Goal: Navigation & Orientation: Find specific page/section

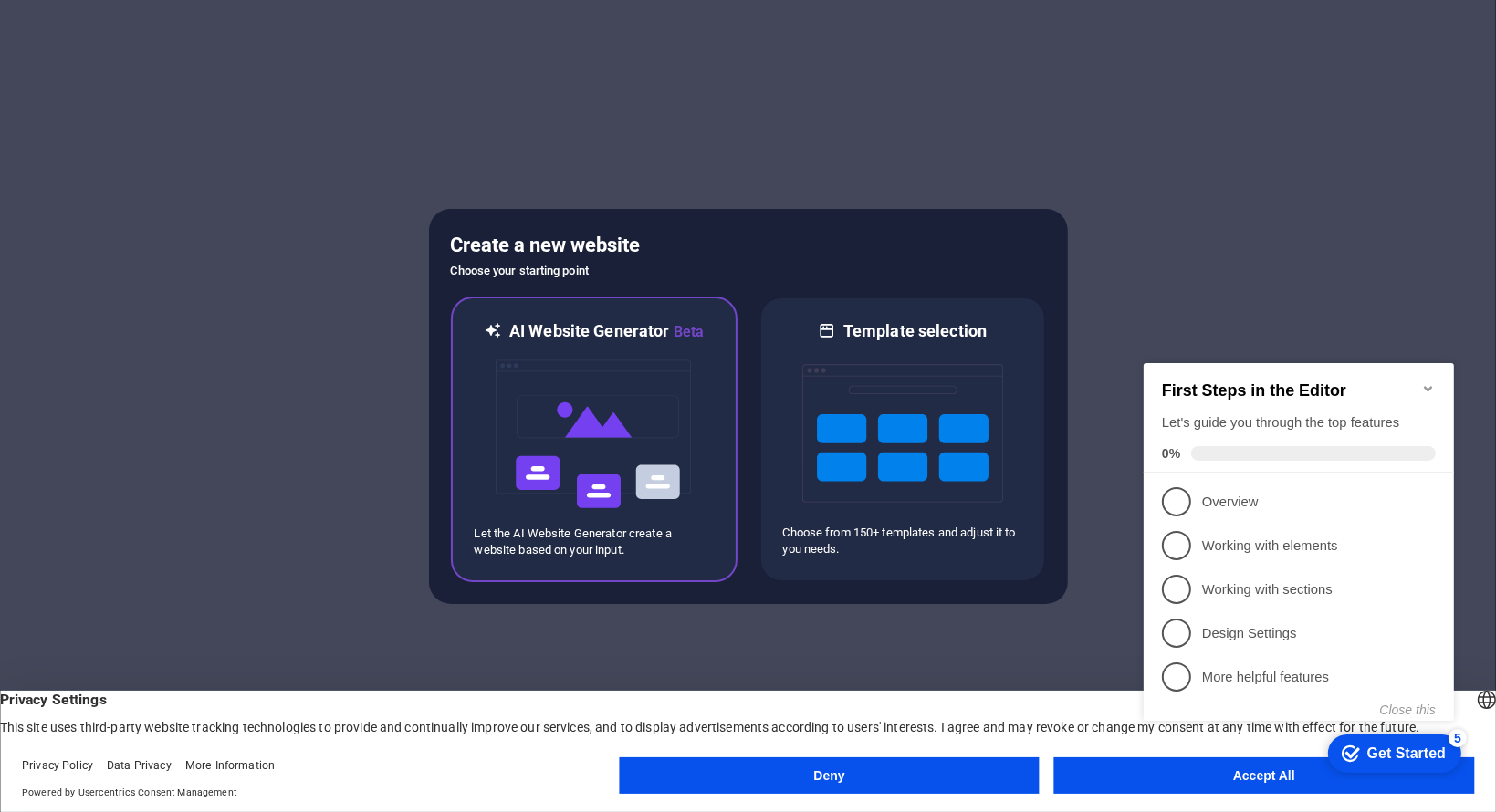
click at [575, 428] on img at bounding box center [594, 434] width 201 height 182
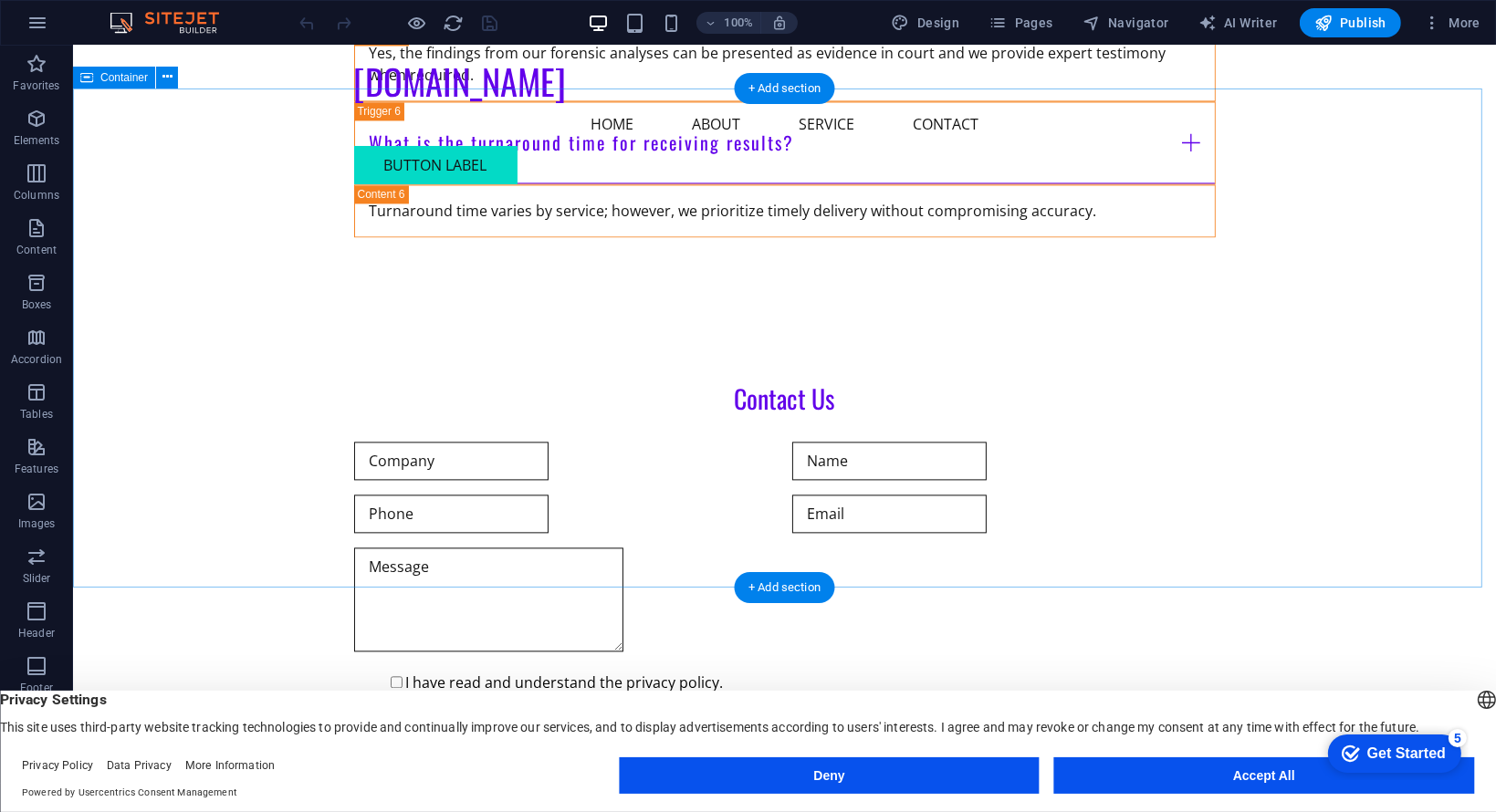
scroll to position [4311, 0]
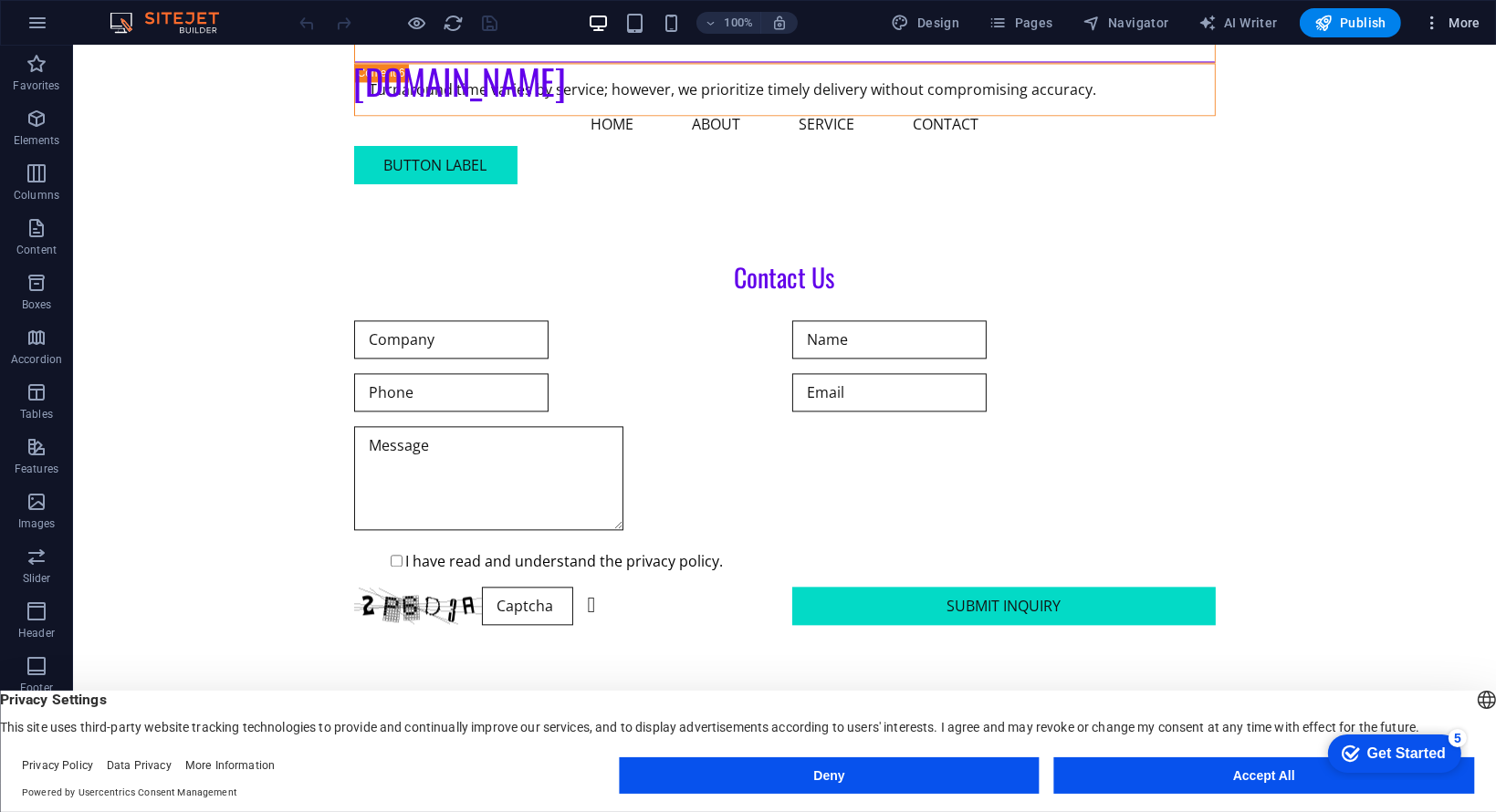
click at [1435, 30] on icon "button" at bounding box center [1432, 22] width 19 height 19
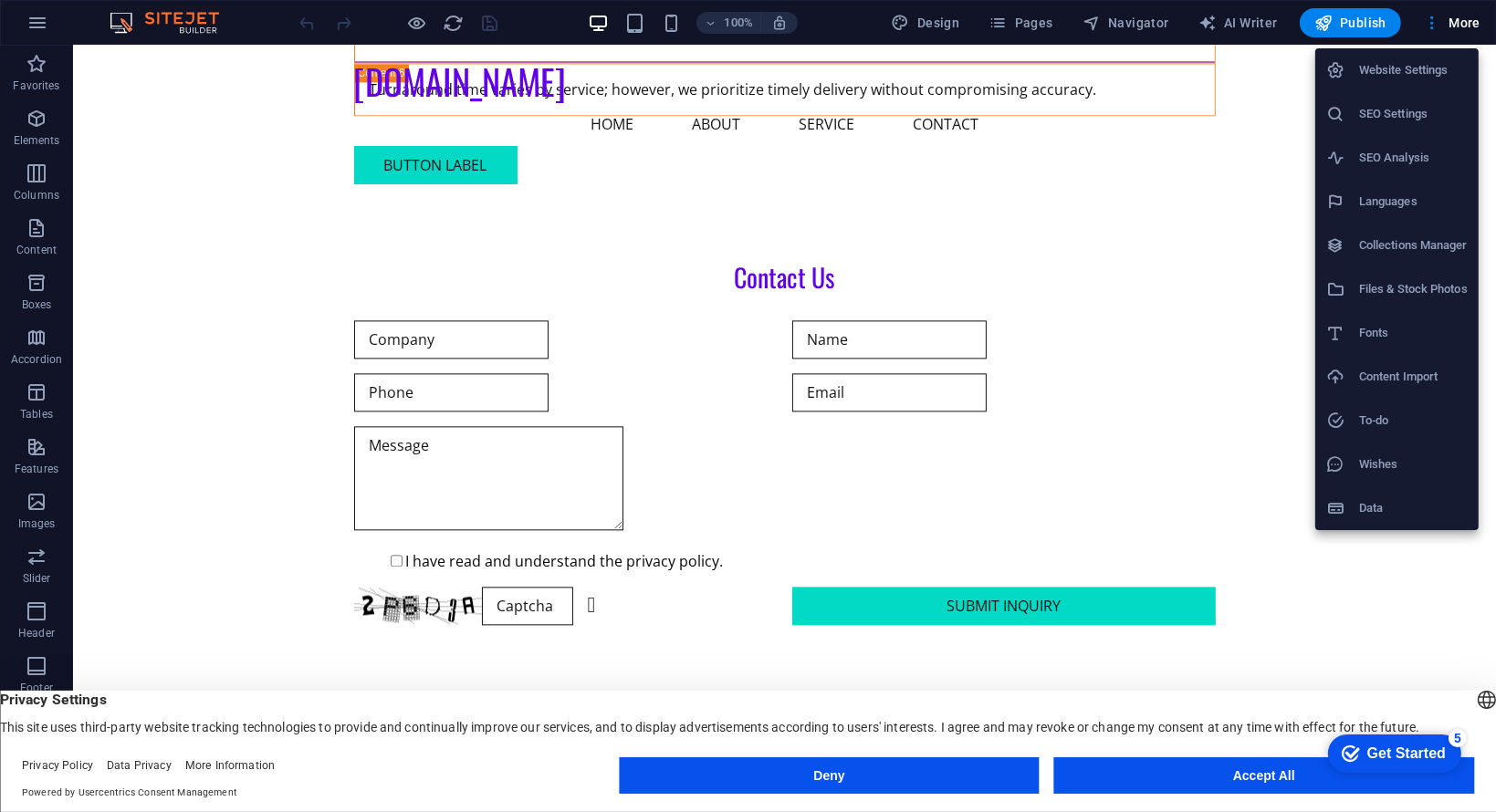
click at [1230, 391] on div at bounding box center [748, 406] width 1496 height 812
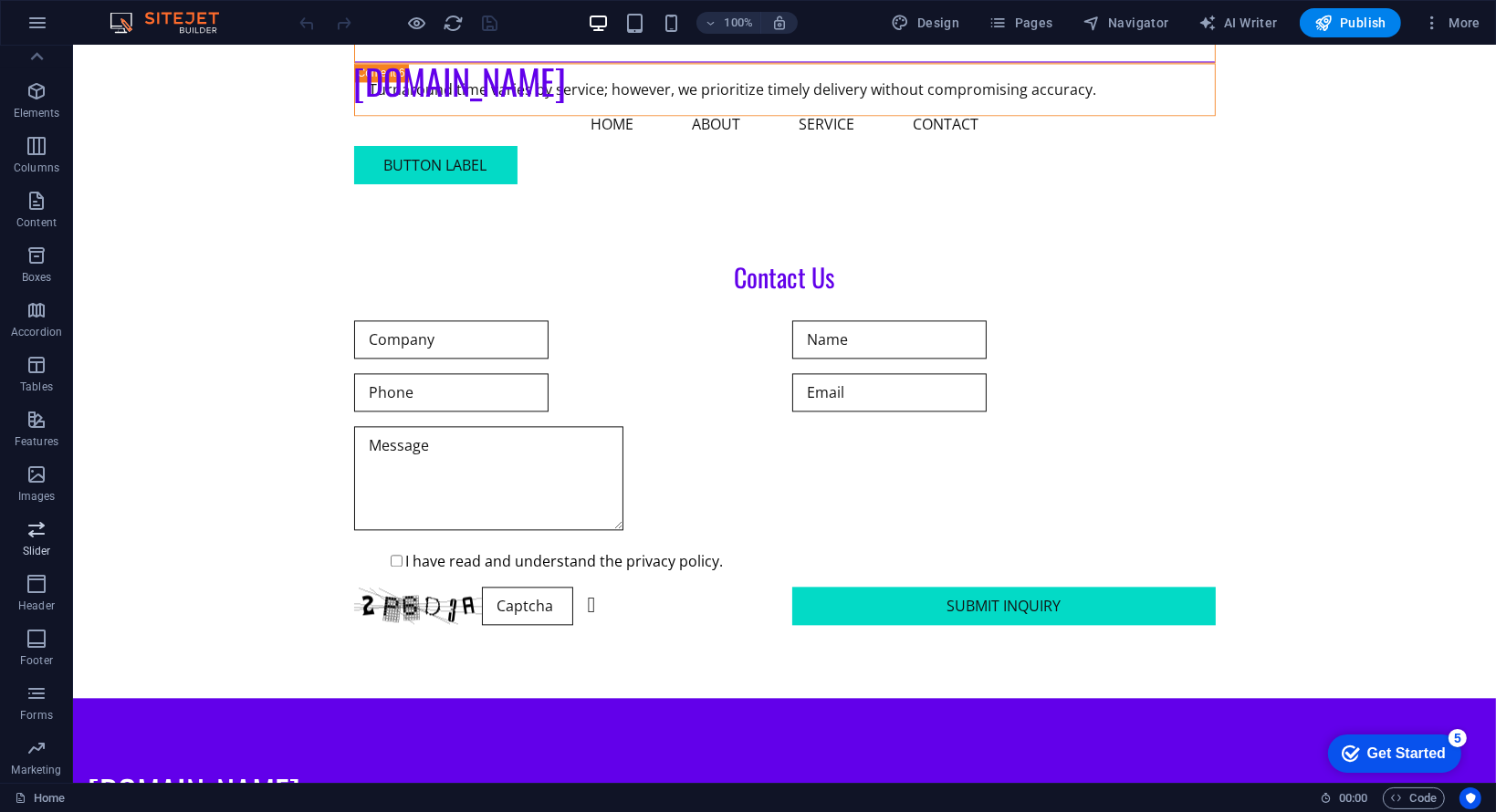
scroll to position [0, 0]
click at [44, 23] on icon "button" at bounding box center [37, 22] width 21 height 21
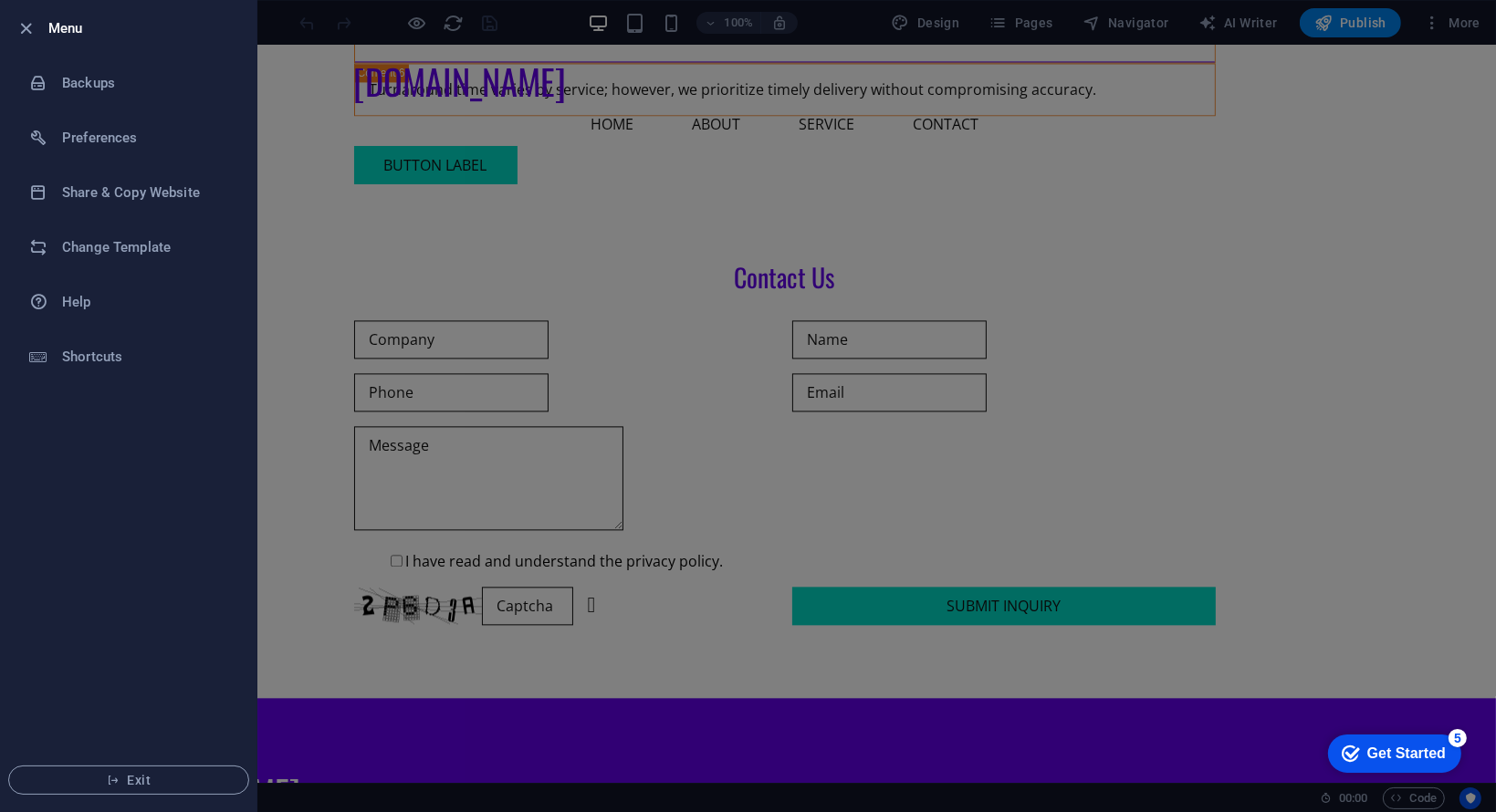
click at [1437, 246] on div at bounding box center [748, 406] width 1496 height 812
